Goal: Find specific page/section: Find specific page/section

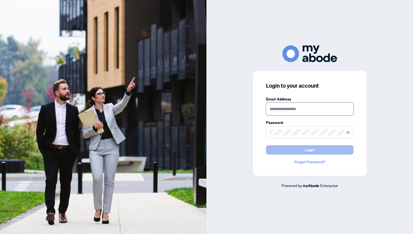
type input "**********"
click at [311, 149] on span "Login" at bounding box center [310, 149] width 10 height 9
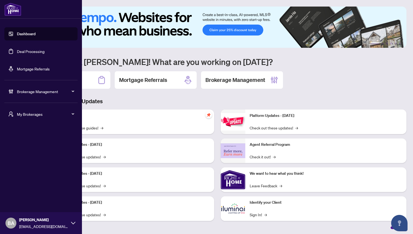
click at [22, 114] on span "My Brokerages" at bounding box center [45, 114] width 57 height 6
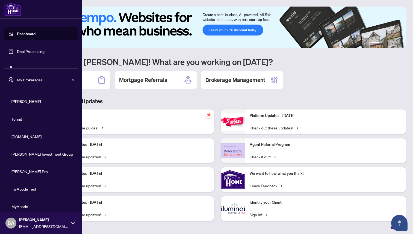
click at [22, 136] on span "Property.ca" at bounding box center [42, 136] width 62 height 6
